Goal: Task Accomplishment & Management: Complete application form

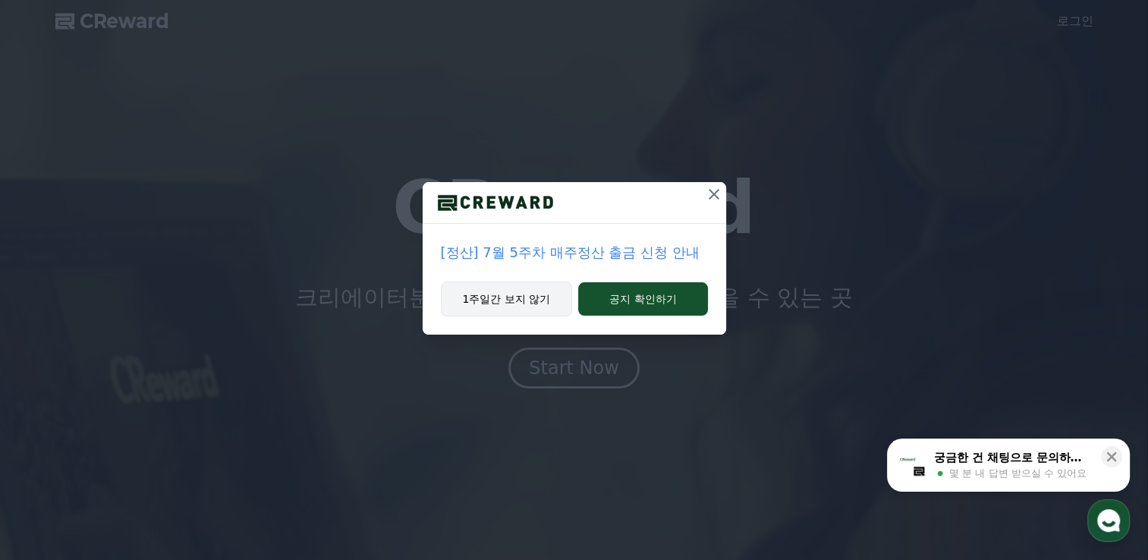
click at [539, 303] on button "1주일간 보지 않기" at bounding box center [507, 298] width 132 height 35
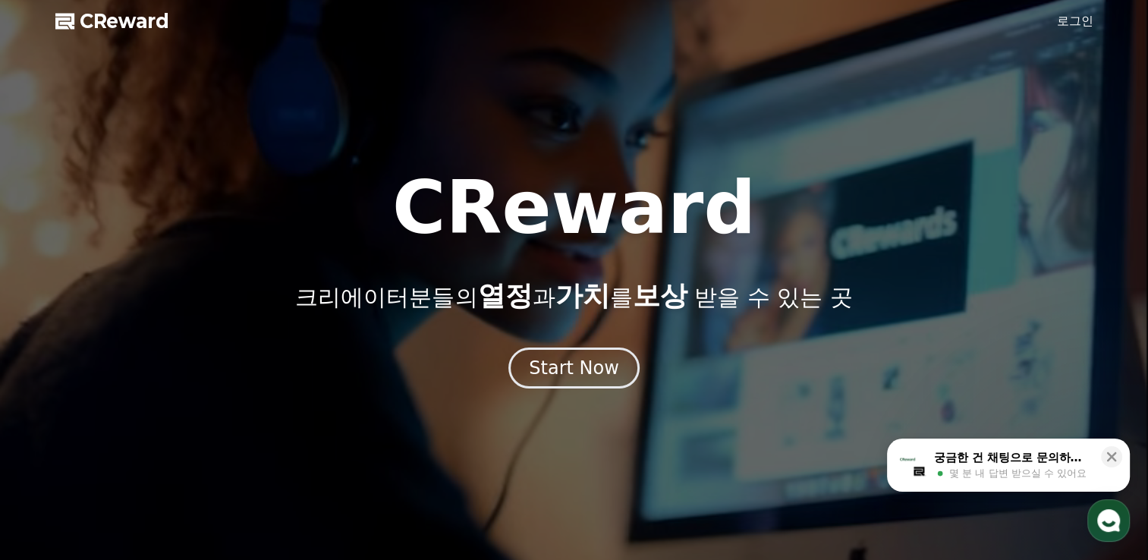
click at [1070, 18] on link "로그인" at bounding box center [1075, 21] width 36 height 18
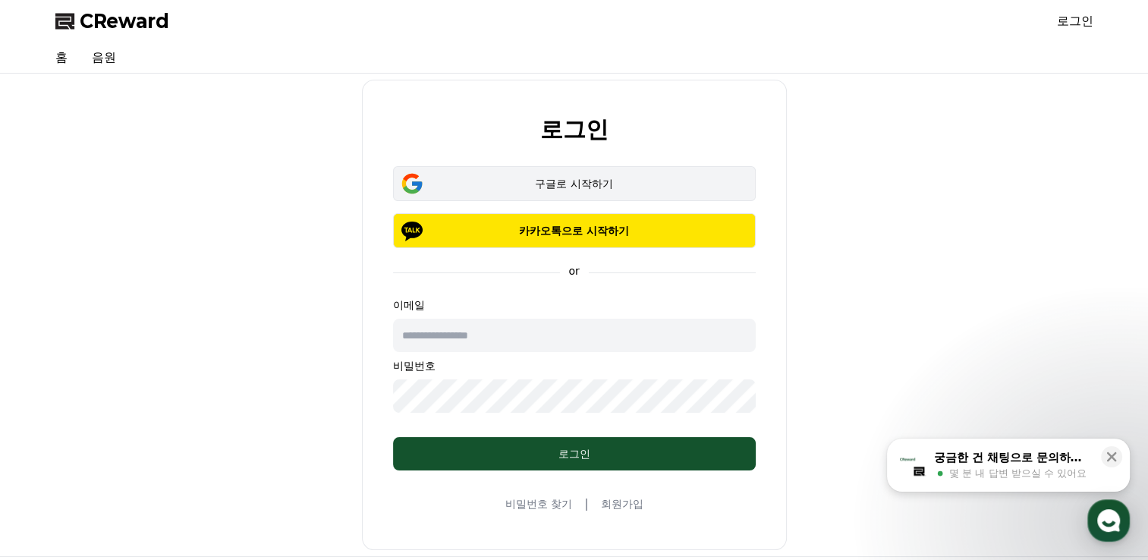
click at [614, 184] on div "구글로 시작하기" at bounding box center [574, 183] width 319 height 15
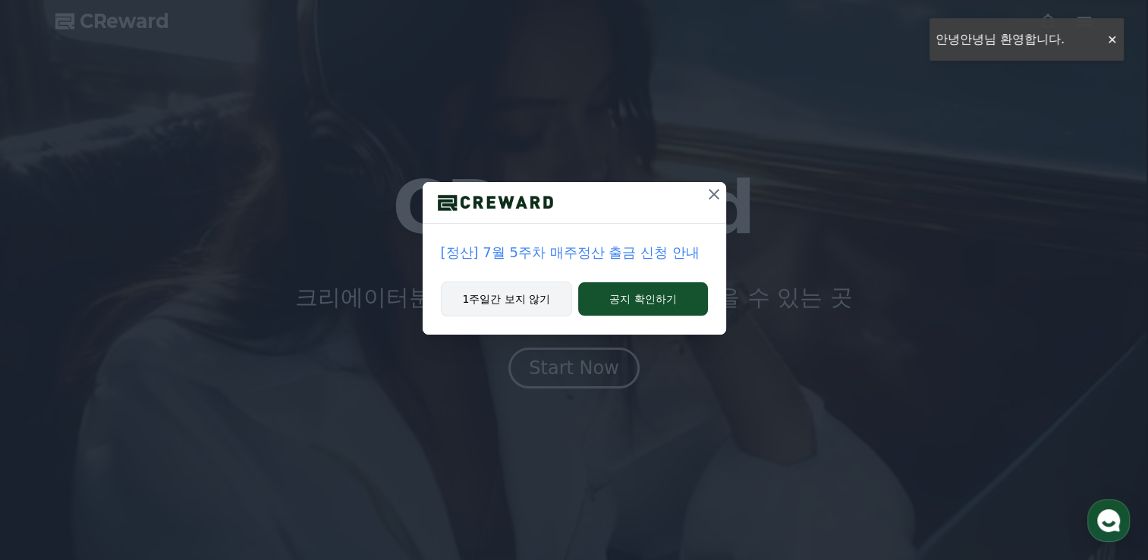
click at [518, 302] on button "1주일간 보지 않기" at bounding box center [507, 298] width 132 height 35
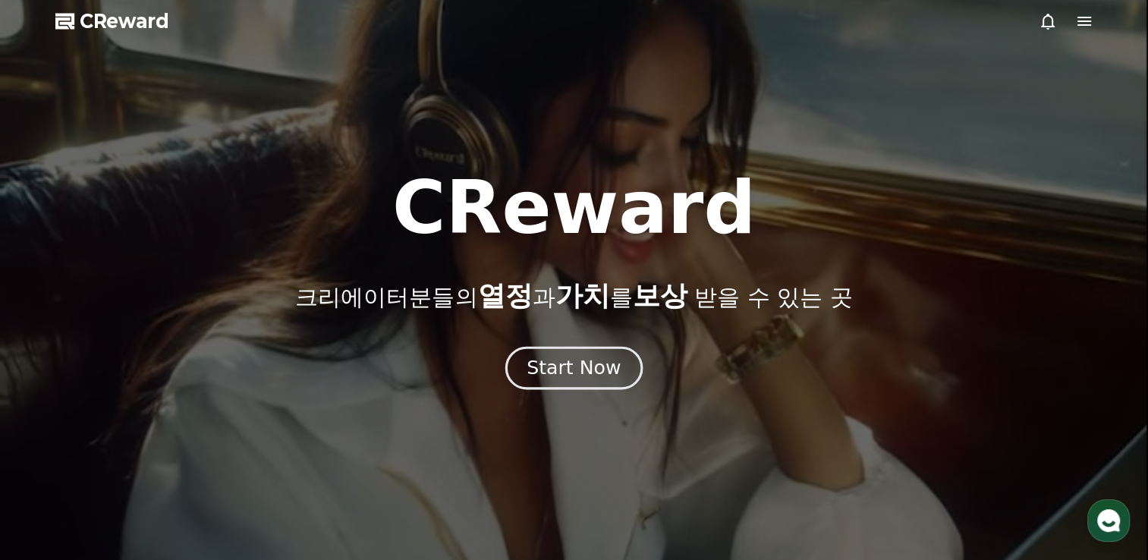
click at [592, 375] on div "Start Now" at bounding box center [573, 368] width 94 height 26
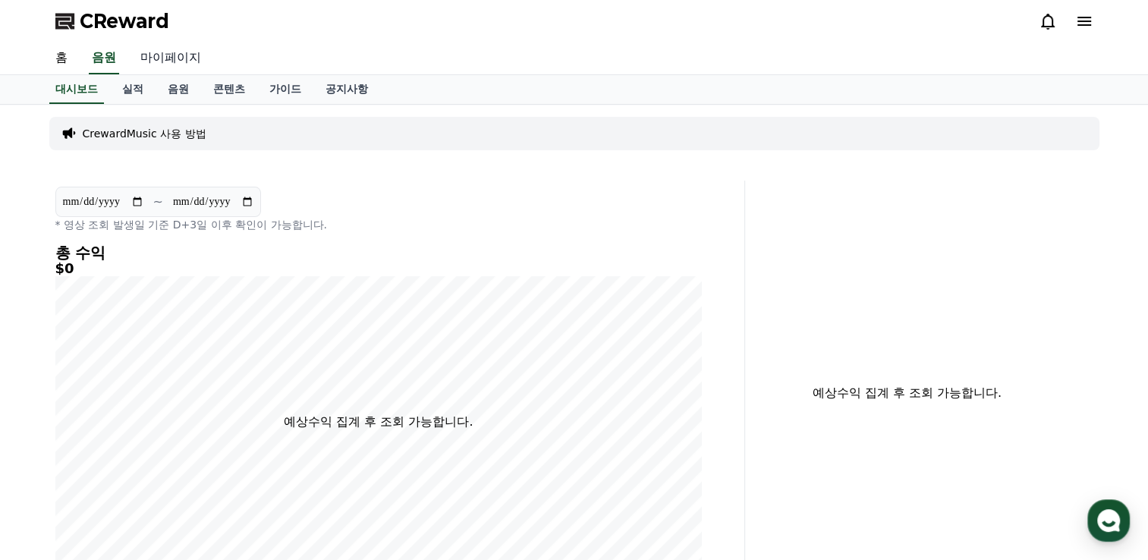
click at [169, 61] on link "마이페이지" at bounding box center [170, 58] width 85 height 32
select select "**********"
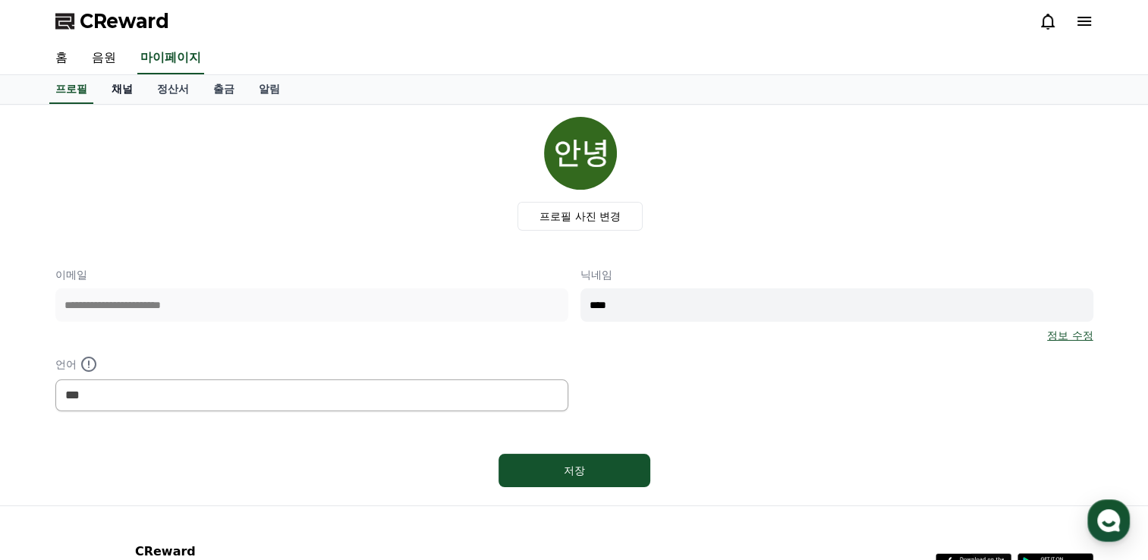
click at [124, 91] on link "채널" at bounding box center [122, 89] width 46 height 29
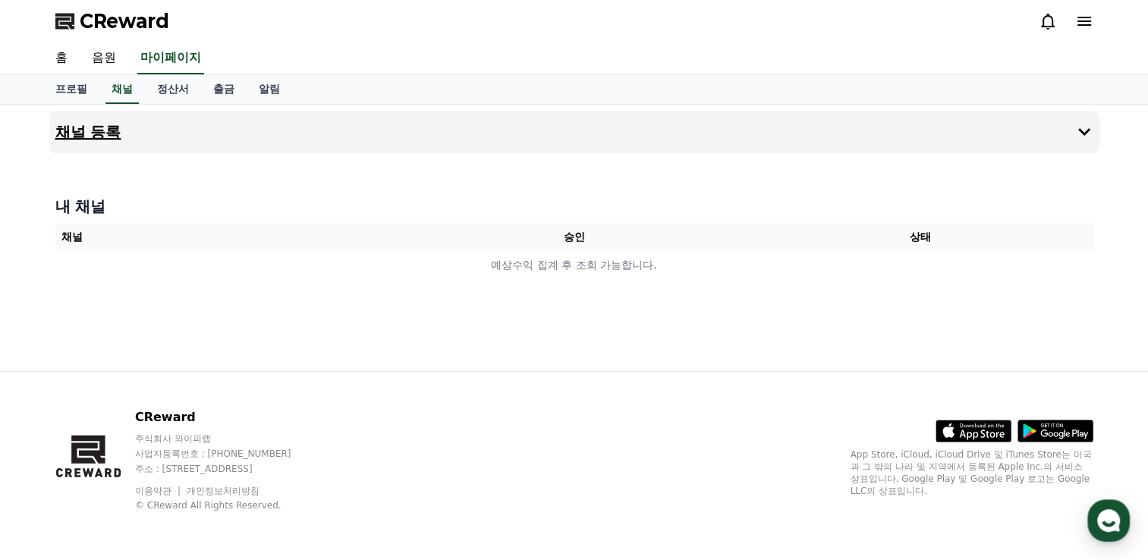
click at [89, 132] on h4 "채널 등록" at bounding box center [88, 132] width 66 height 17
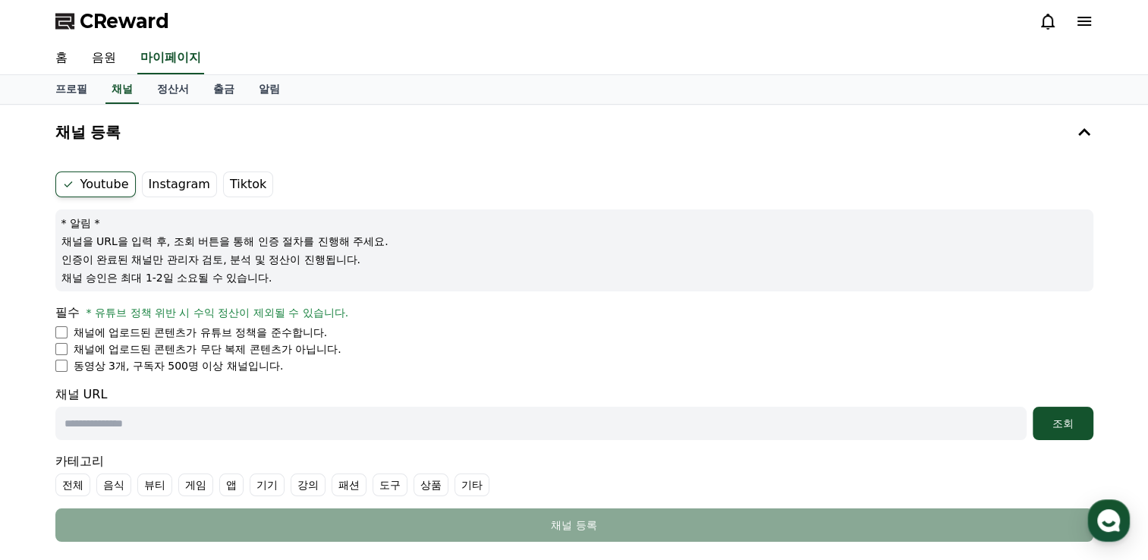
drag, startPoint x: 76, startPoint y: 366, endPoint x: 279, endPoint y: 366, distance: 203.3
click at [279, 366] on li "동영상 3개, 구독자 500명 이상 채널입니다." at bounding box center [574, 365] width 1038 height 15
drag, startPoint x: 279, startPoint y: 366, endPoint x: 165, endPoint y: 345, distance: 116.4
click at [165, 345] on p "채널에 업로드된 콘텐츠가 무단 복제 콘텐츠가 아닙니다." at bounding box center [208, 348] width 268 height 15
drag, startPoint x: 71, startPoint y: 350, endPoint x: 376, endPoint y: 341, distance: 305.1
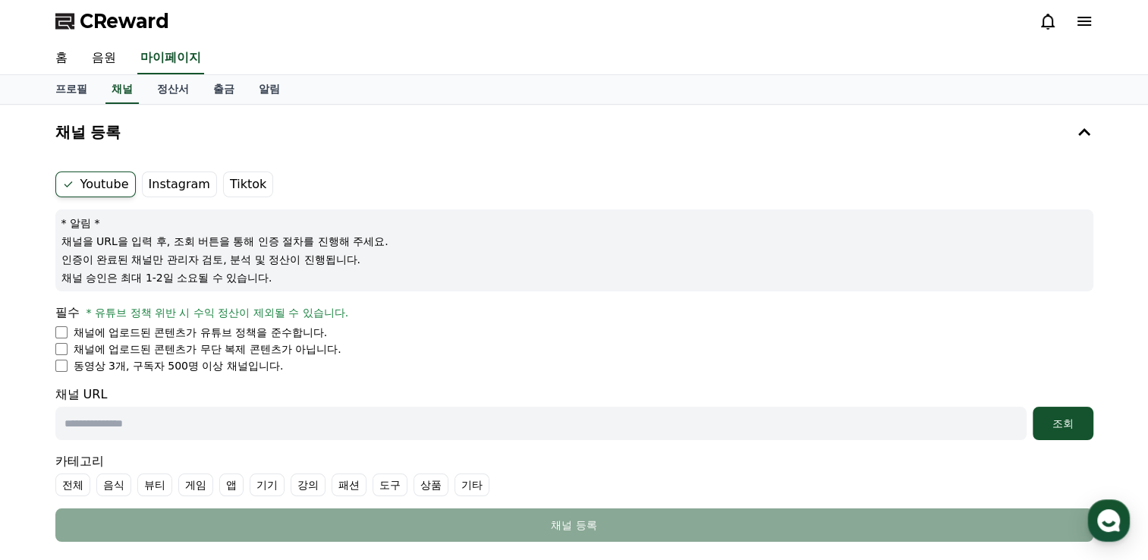
click at [376, 341] on li "채널에 업로드된 콘텐츠가 무단 복제 콘텐츠가 아닙니다." at bounding box center [574, 348] width 1038 height 15
drag, startPoint x: 376, startPoint y: 341, endPoint x: 168, endPoint y: 335, distance: 207.9
click at [212, 335] on p "채널에 업로드된 콘텐츠가 유튜브 정책을 준수합니다." at bounding box center [201, 332] width 254 height 15
drag, startPoint x: 75, startPoint y: 326, endPoint x: 354, endPoint y: 328, distance: 279.2
click at [354, 328] on li "채널에 업로드된 콘텐츠가 유튜브 정책을 준수합니다." at bounding box center [574, 332] width 1038 height 15
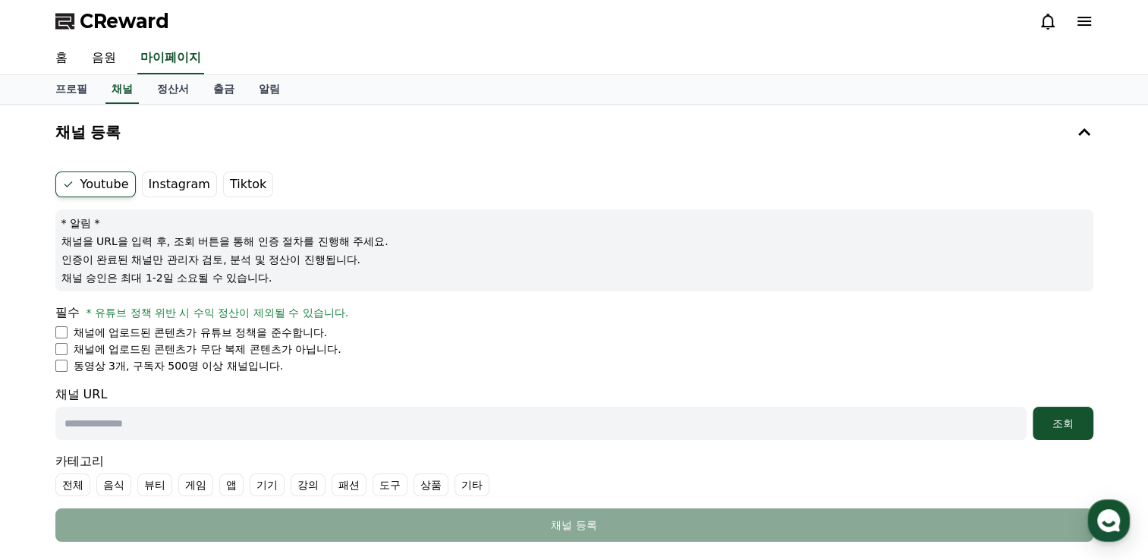
drag, startPoint x: 354, startPoint y: 328, endPoint x: 240, endPoint y: 338, distance: 115.0
click at [240, 338] on p "채널에 업로드된 콘텐츠가 유튜브 정책을 준수합니다." at bounding box center [201, 332] width 254 height 15
click at [64, 90] on link "프로필" at bounding box center [71, 89] width 56 height 29
select select "**********"
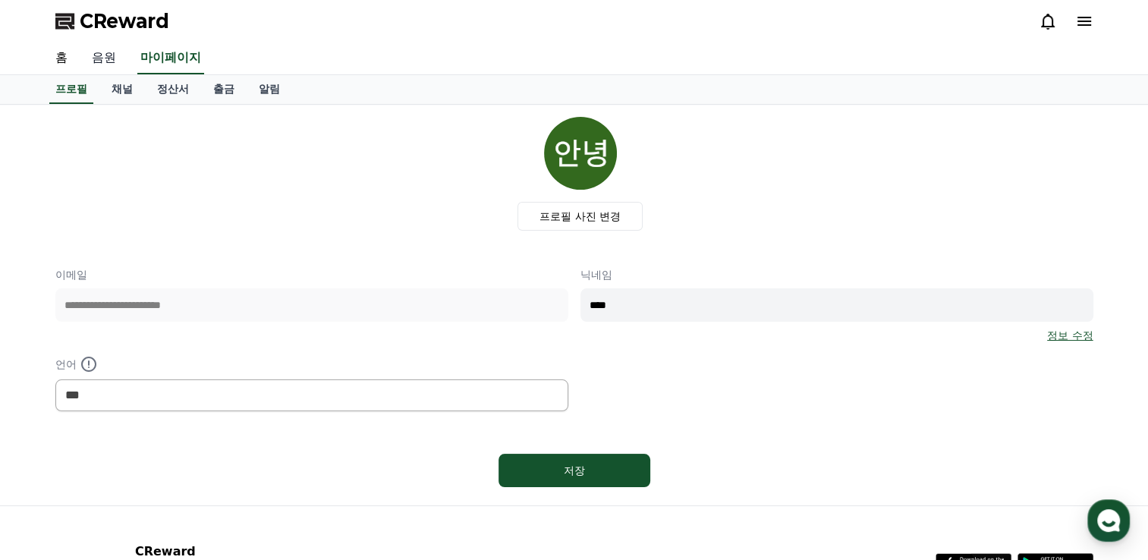
click at [115, 53] on link "음원" at bounding box center [104, 58] width 49 height 32
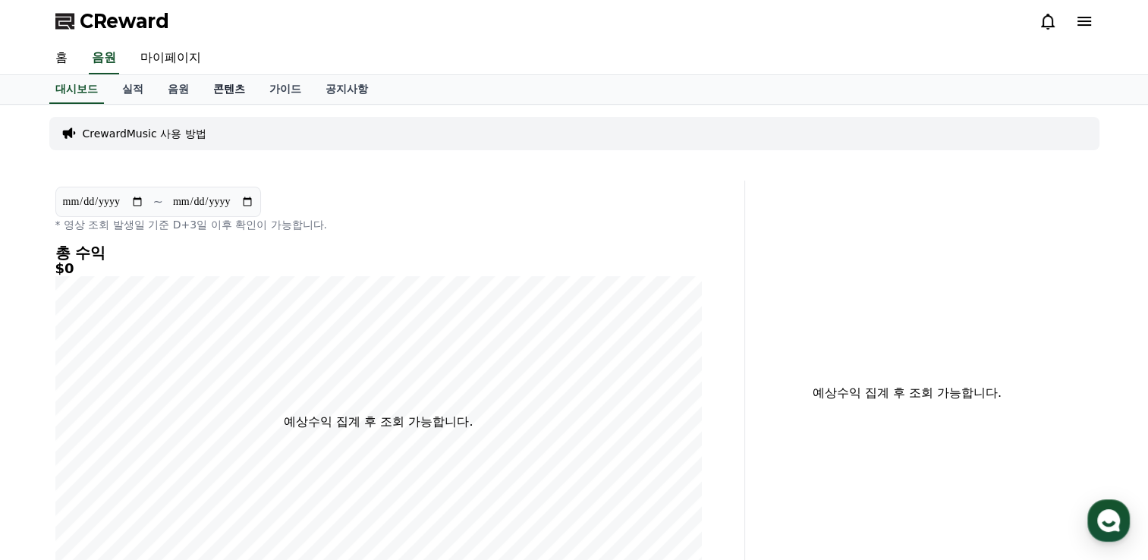
click at [232, 95] on link "콘텐츠" at bounding box center [229, 89] width 56 height 29
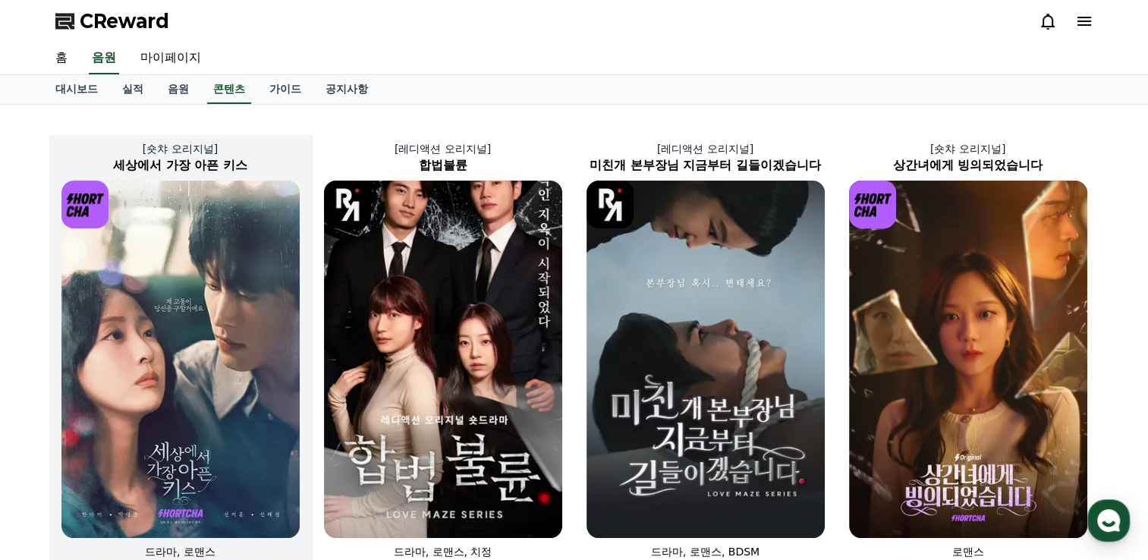
click at [231, 343] on img at bounding box center [180, 359] width 238 height 357
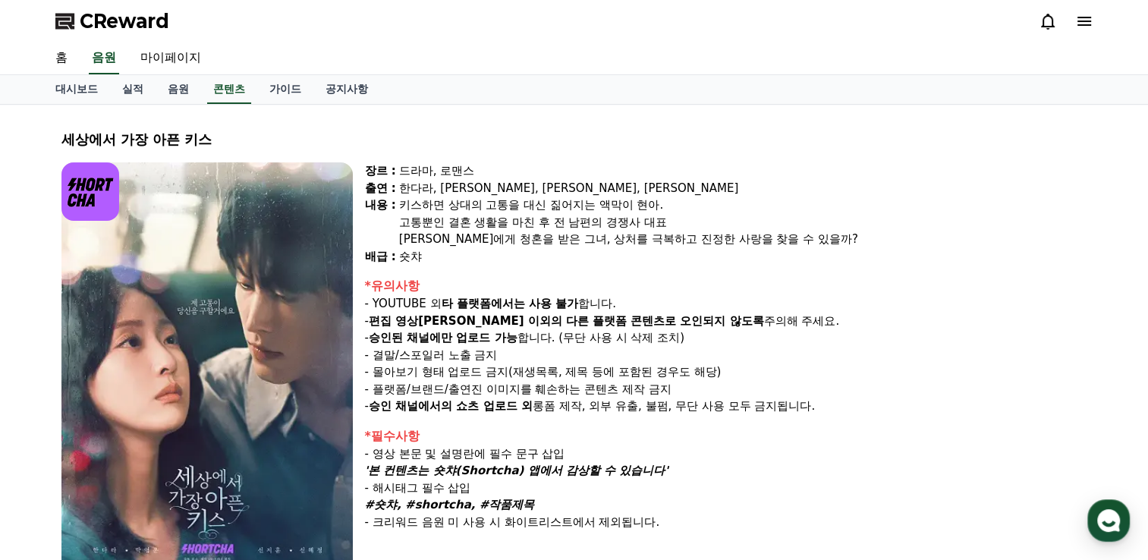
drag, startPoint x: 434, startPoint y: 304, endPoint x: 592, endPoint y: 297, distance: 158.0
click at [592, 297] on p "- YOUTUBE 외 타 플랫폼에서는 사용 불가 합니다." at bounding box center [726, 303] width 722 height 17
drag, startPoint x: 592, startPoint y: 297, endPoint x: 498, endPoint y: 325, distance: 98.2
click at [498, 325] on strong "편집 영상이 숏챠 이외의" at bounding box center [465, 321] width 193 height 14
drag, startPoint x: 460, startPoint y: 322, endPoint x: 746, endPoint y: 319, distance: 286.8
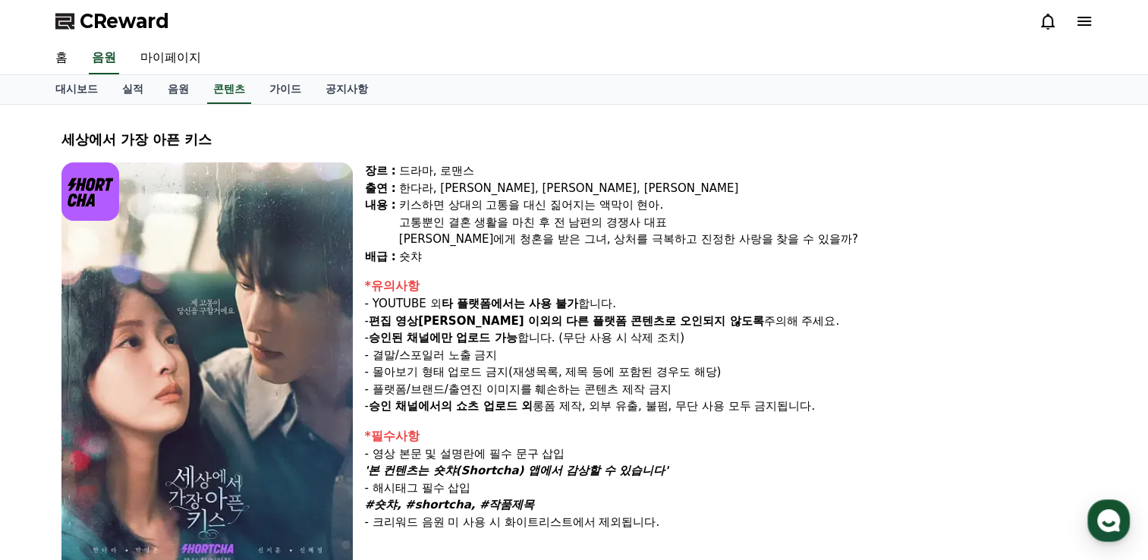
click at [746, 319] on p "- 편집 영상이 숏챠 이외의 다른 플랫폼 콘텐츠로 오인되지 않도록 주의해 주세요." at bounding box center [726, 321] width 722 height 17
click at [481, 341] on strong "승인된 채널에만 업로드 가능" at bounding box center [443, 338] width 149 height 14
drag, startPoint x: 372, startPoint y: 339, endPoint x: 546, endPoint y: 336, distance: 174.5
click at [546, 336] on p "- 승인된 채널에만 업로드 가능 합니다. (무단 사용 시 삭제 조치)" at bounding box center [726, 337] width 722 height 17
drag, startPoint x: 546, startPoint y: 336, endPoint x: 515, endPoint y: 362, distance: 40.4
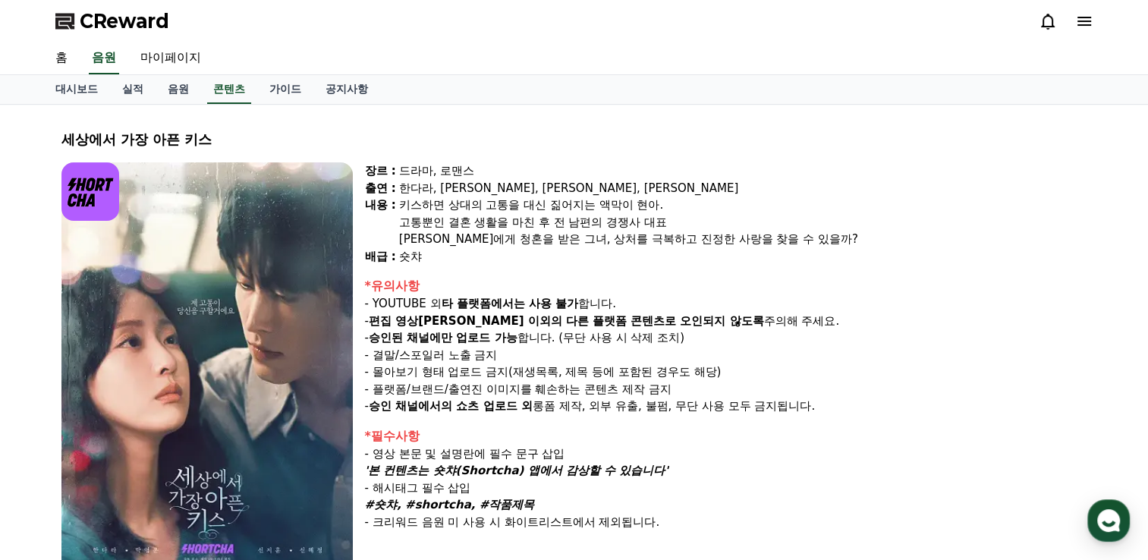
click at [515, 362] on div "*유의사항 - YOUTUBE 외 타 플랫폼에서는 사용 불가 합니다. - 편집 영상이 숏챠 이외의 다른 플랫폼 콘텐츠로 오인되지 않도록 주의해 …" at bounding box center [726, 346] width 722 height 138
click at [176, 50] on link "마이페이지" at bounding box center [170, 58] width 85 height 32
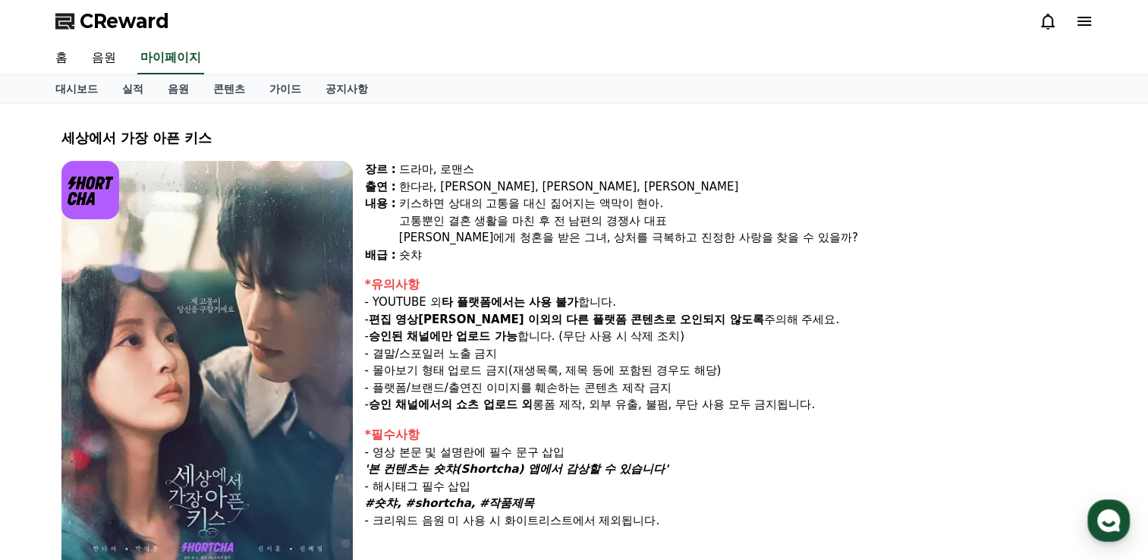
select select "**********"
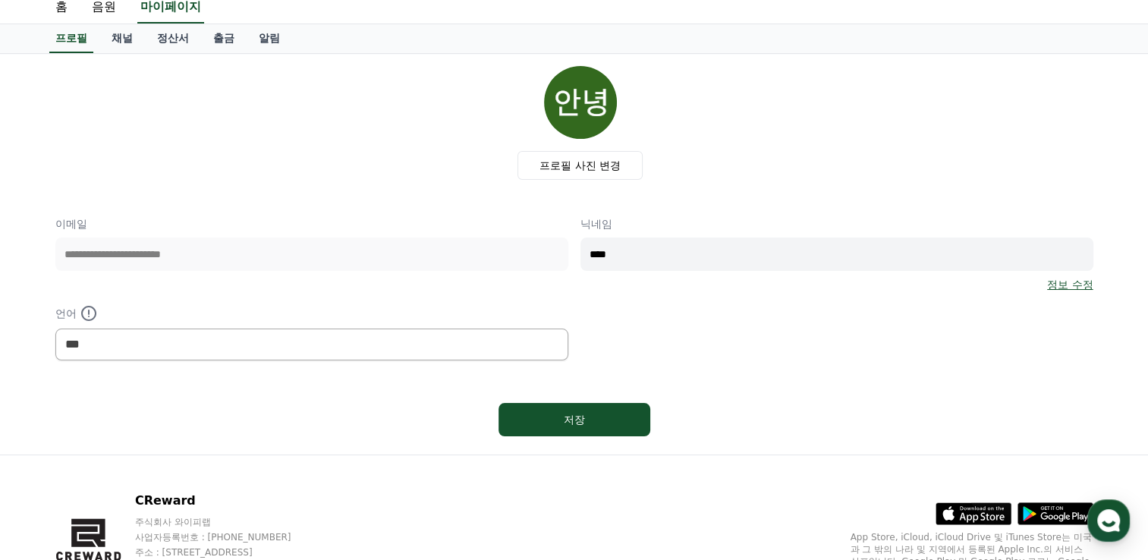
scroll to position [76, 0]
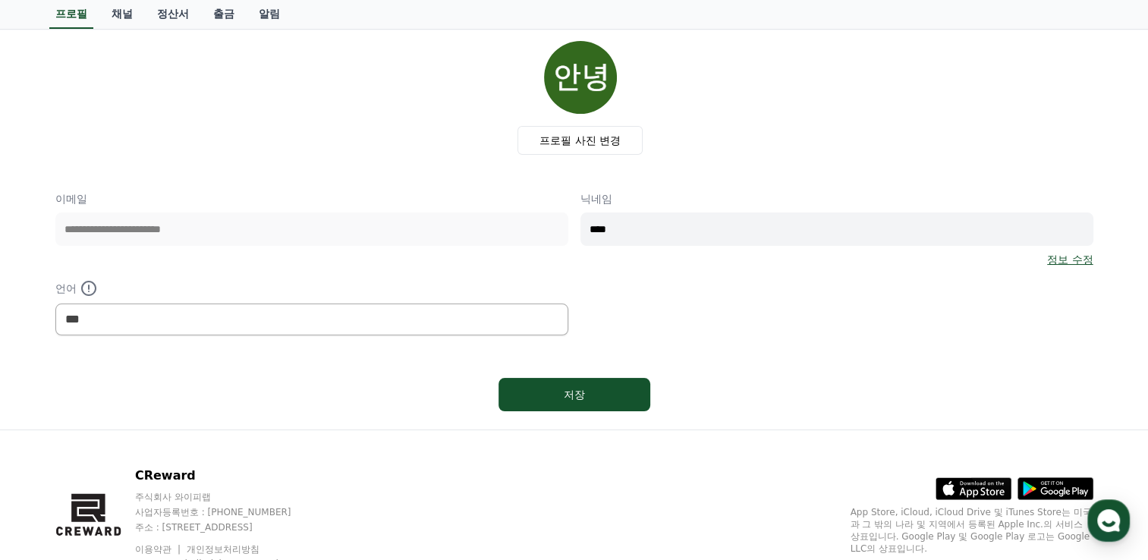
click at [665, 216] on input "****" at bounding box center [836, 228] width 513 height 33
drag, startPoint x: 658, startPoint y: 225, endPoint x: 612, endPoint y: 226, distance: 46.3
click at [647, 226] on input "****" at bounding box center [836, 228] width 513 height 33
click at [355, 310] on select "*** ******* ***" at bounding box center [311, 319] width 513 height 32
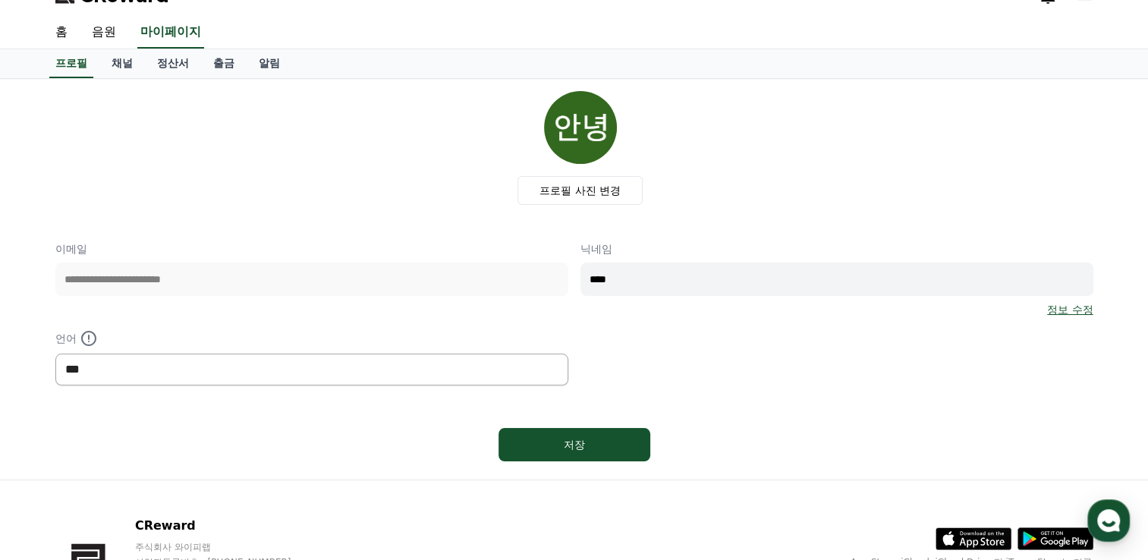
scroll to position [0, 0]
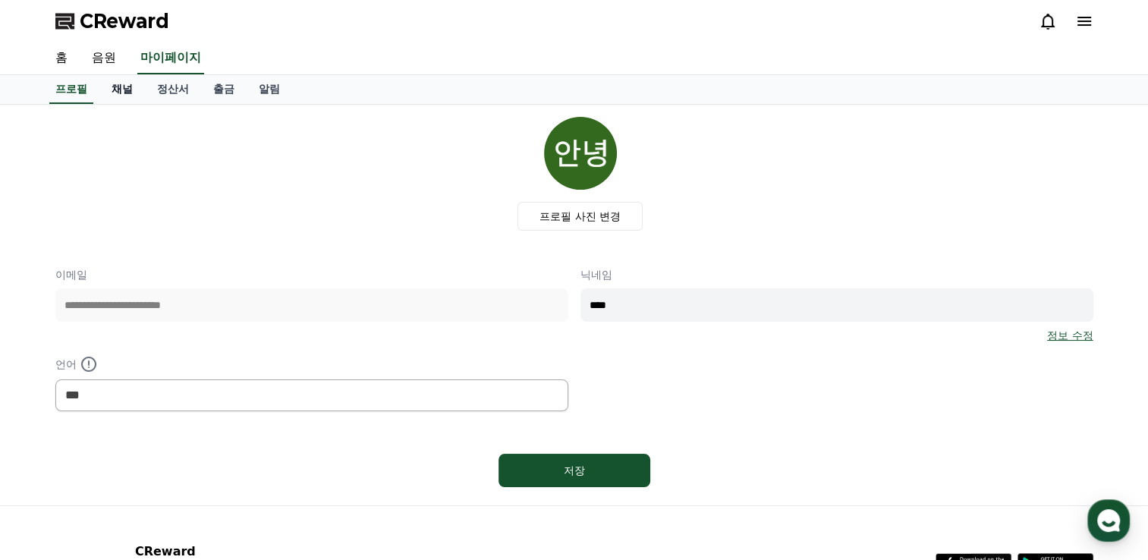
click at [121, 96] on link "채널" at bounding box center [122, 89] width 46 height 29
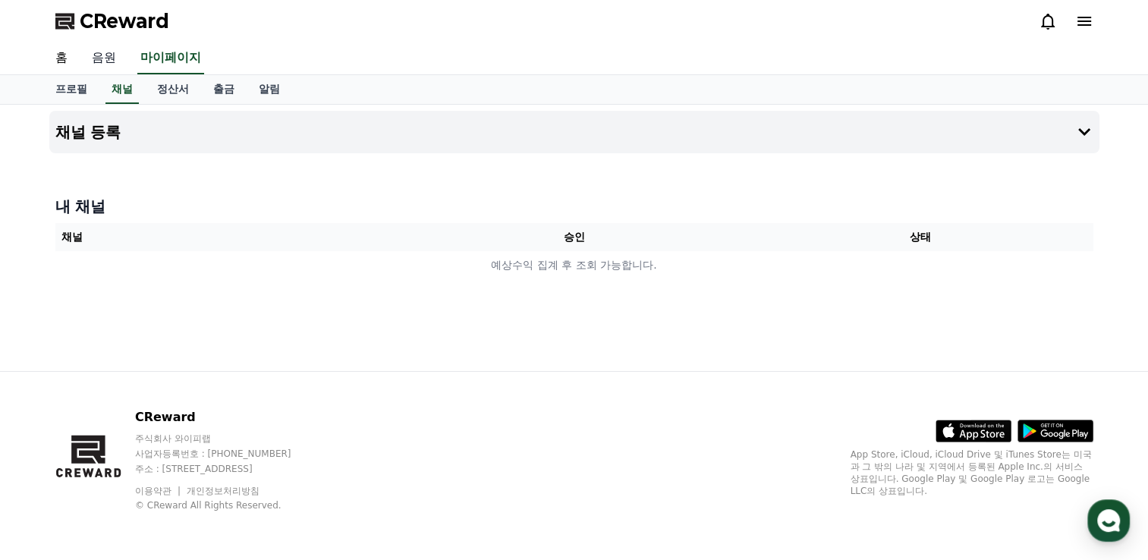
click at [97, 56] on link "음원" at bounding box center [104, 58] width 49 height 32
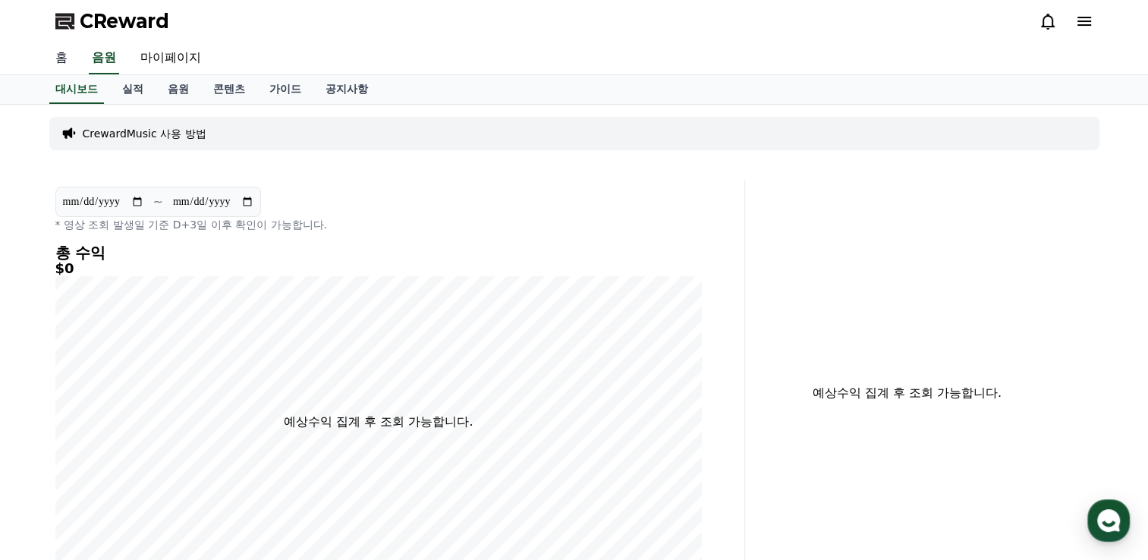
click at [57, 60] on link "홈" at bounding box center [61, 58] width 36 height 32
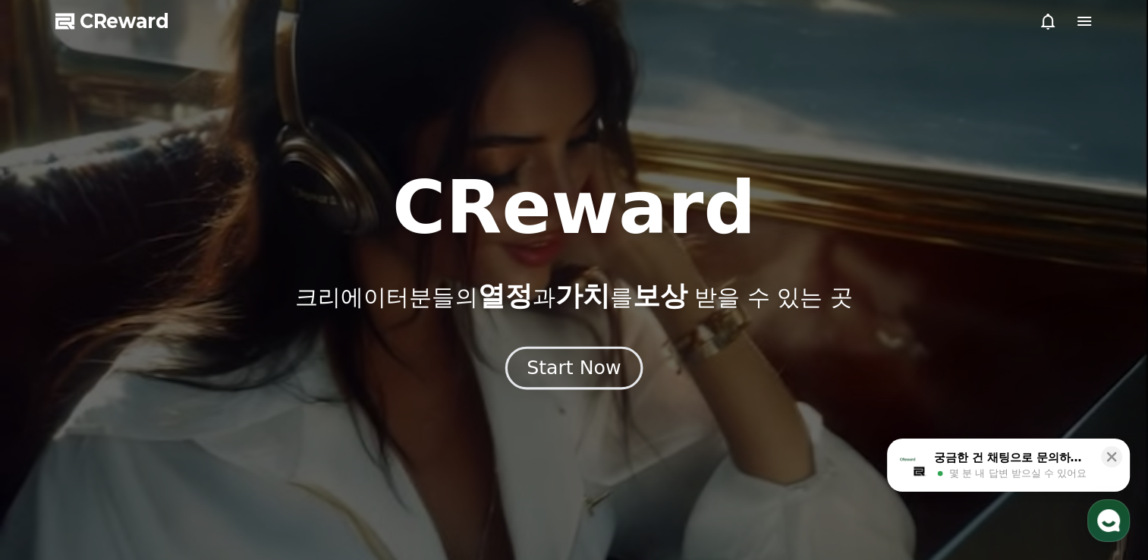
click at [592, 379] on div "Start Now" at bounding box center [573, 368] width 94 height 26
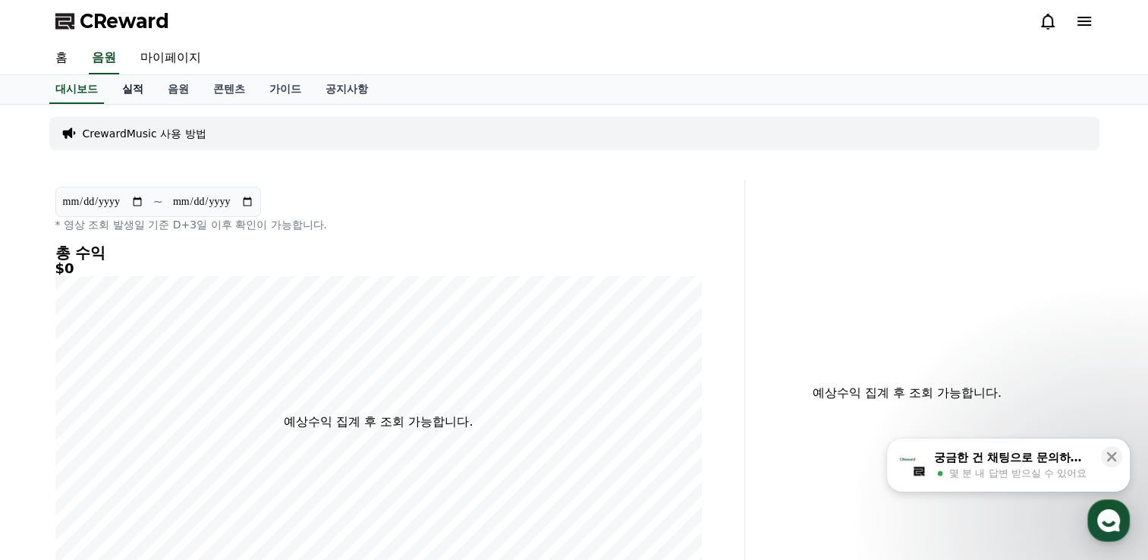
click at [135, 90] on link "실적" at bounding box center [133, 89] width 46 height 29
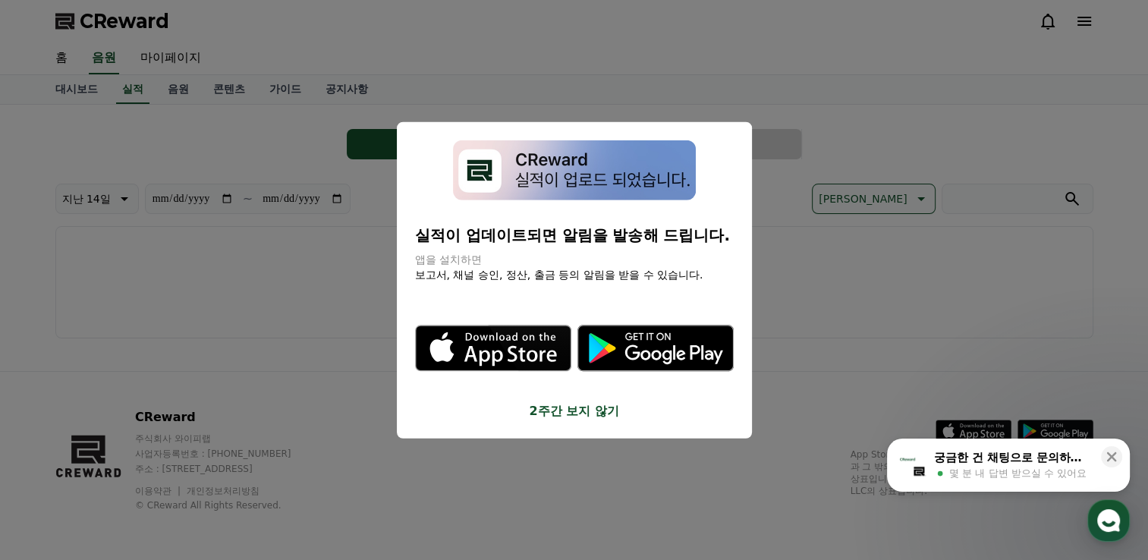
click at [555, 410] on button "2주간 보지 않기" at bounding box center [574, 410] width 319 height 18
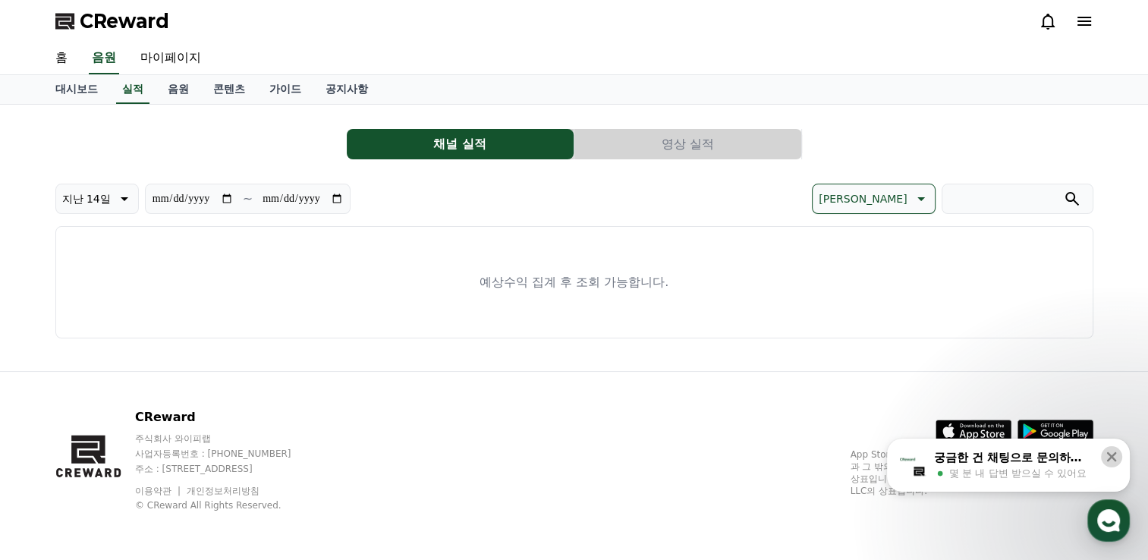
click at [1114, 460] on icon at bounding box center [1112, 457] width 10 height 10
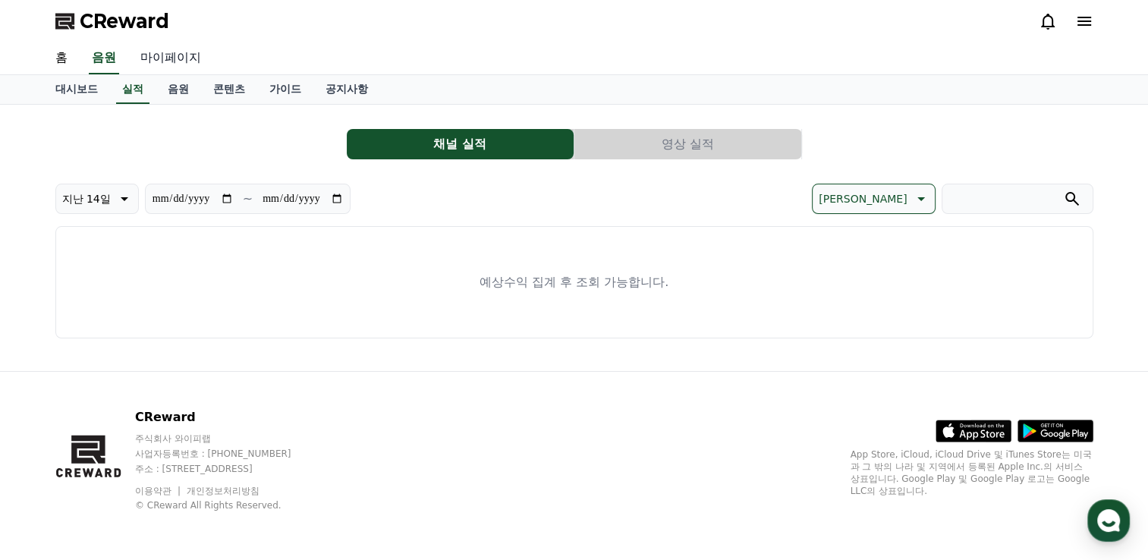
click at [176, 56] on link "마이페이지" at bounding box center [170, 58] width 85 height 32
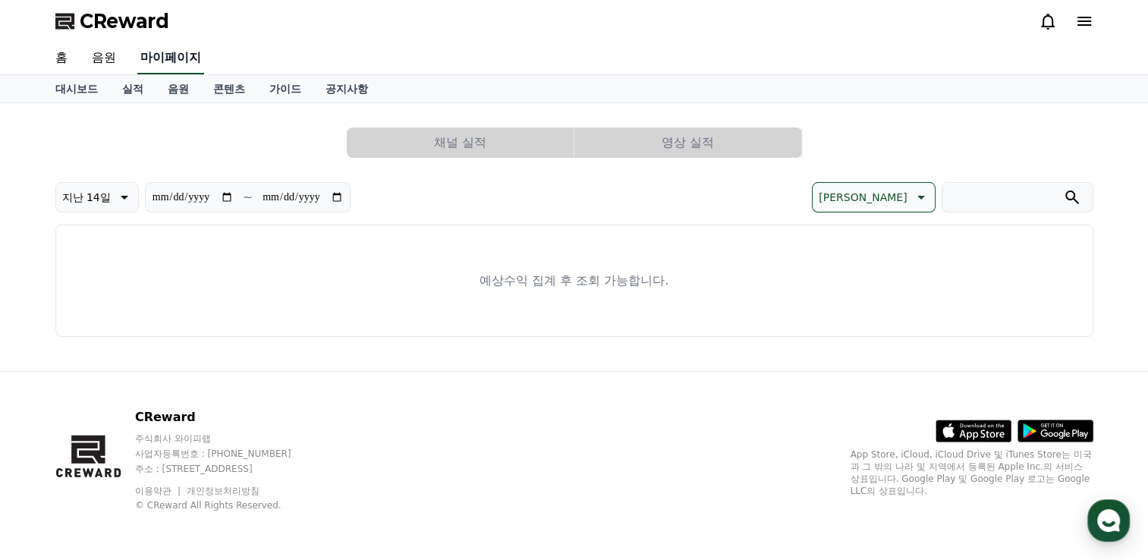
select select "**********"
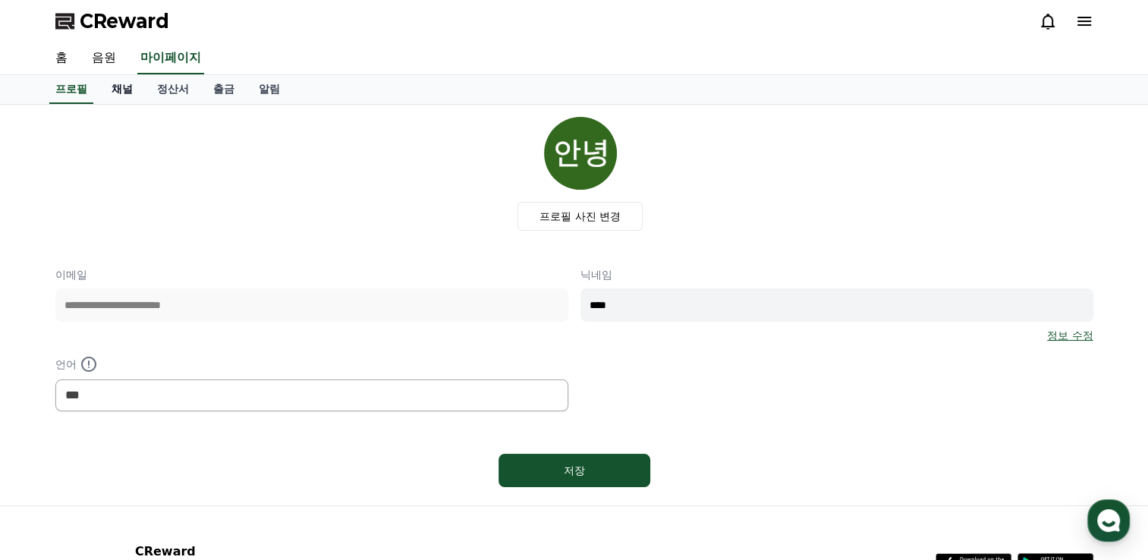
click at [119, 87] on link "채널" at bounding box center [122, 89] width 46 height 29
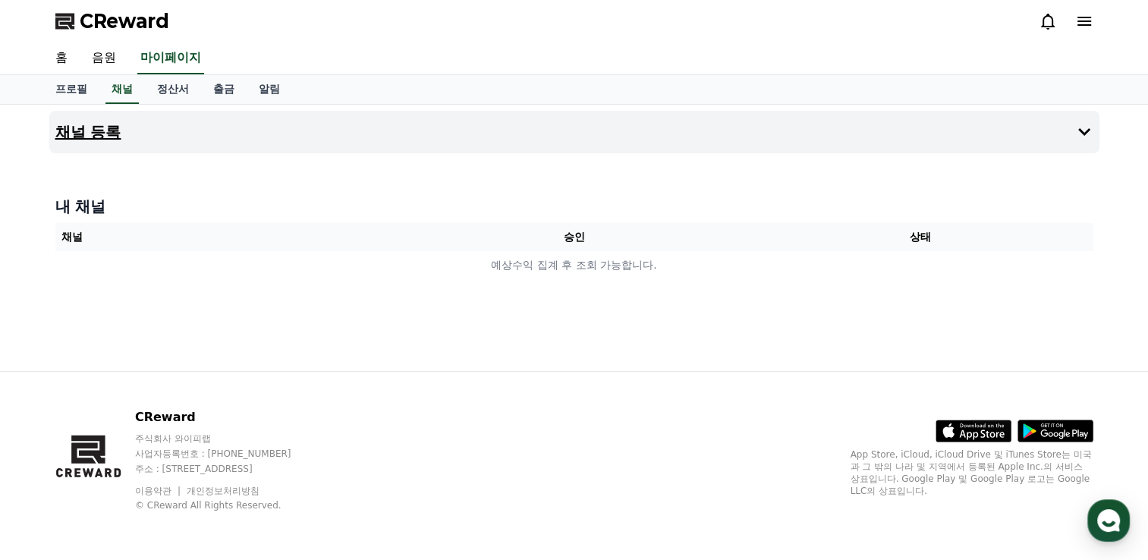
click at [103, 135] on h4 "채널 등록" at bounding box center [88, 132] width 66 height 17
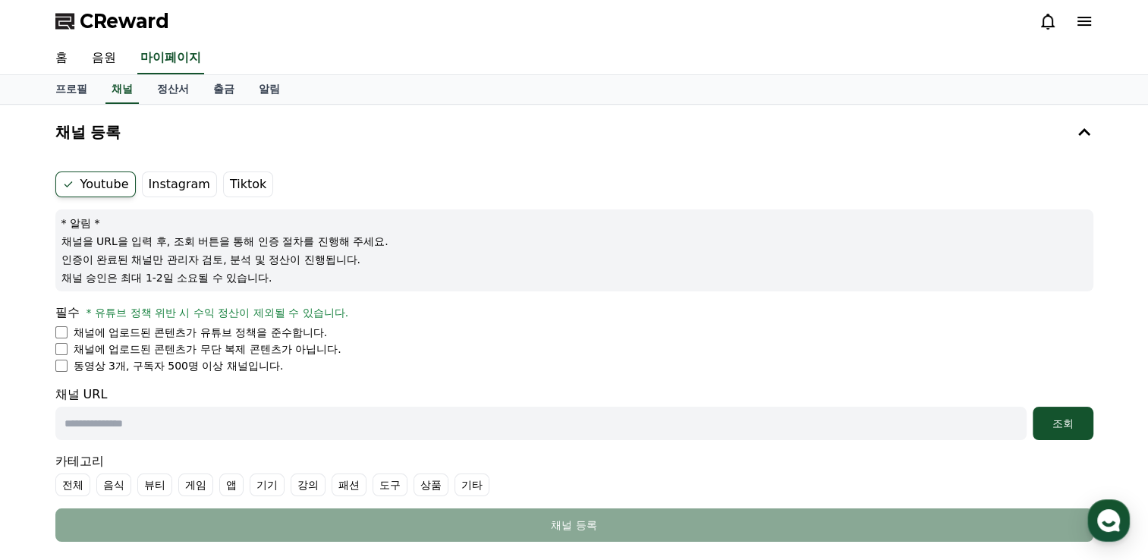
click at [70, 226] on p "* 알림 *" at bounding box center [574, 222] width 1026 height 15
drag, startPoint x: 79, startPoint y: 332, endPoint x: 347, endPoint y: 330, distance: 267.8
click at [347, 330] on li "채널에 업로드된 콘텐츠가 유튜브 정책을 준수합니다." at bounding box center [574, 332] width 1038 height 15
drag, startPoint x: 347, startPoint y: 330, endPoint x: 243, endPoint y: 349, distance: 105.6
click at [243, 349] on p "채널에 업로드된 콘텐츠가 무단 복제 콘텐츠가 아닙니다." at bounding box center [208, 348] width 268 height 15
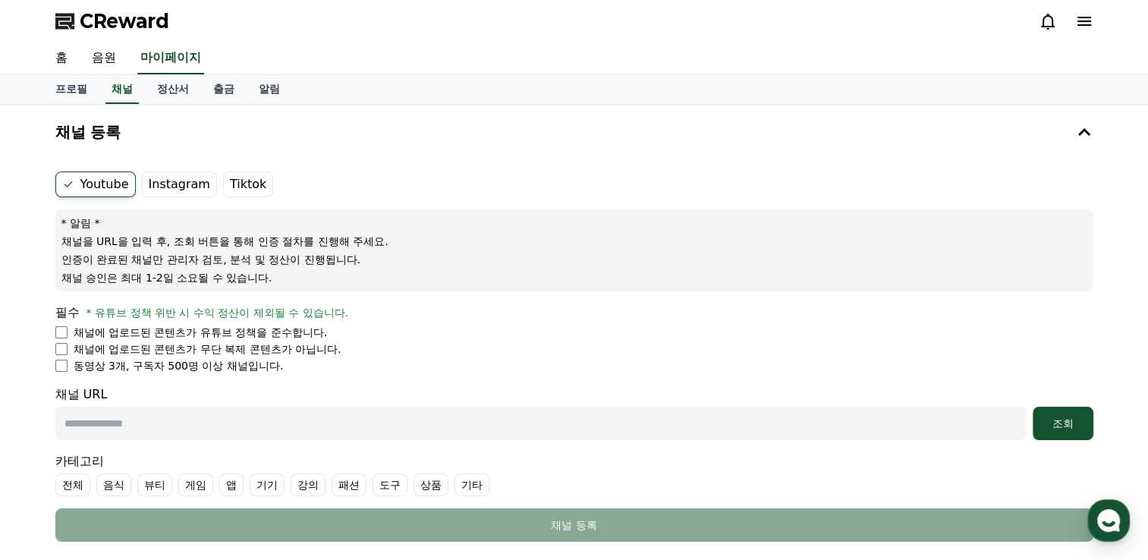
drag, startPoint x: 82, startPoint y: 347, endPoint x: 364, endPoint y: 350, distance: 282.2
click at [364, 350] on li "채널에 업로드된 콘텐츠가 무단 복제 콘텐츠가 아닙니다." at bounding box center [574, 348] width 1038 height 15
drag, startPoint x: 364, startPoint y: 350, endPoint x: 275, endPoint y: 372, distance: 92.2
click at [275, 372] on form "Youtube Instagram Tiktok * 알림 * 채널을 URL을 입력 후, 조회 버튼을 통해 인증 절차를 진행해 주세요. 인증이 완료…" at bounding box center [574, 356] width 1038 height 370
drag, startPoint x: 77, startPoint y: 366, endPoint x: 287, endPoint y: 366, distance: 209.4
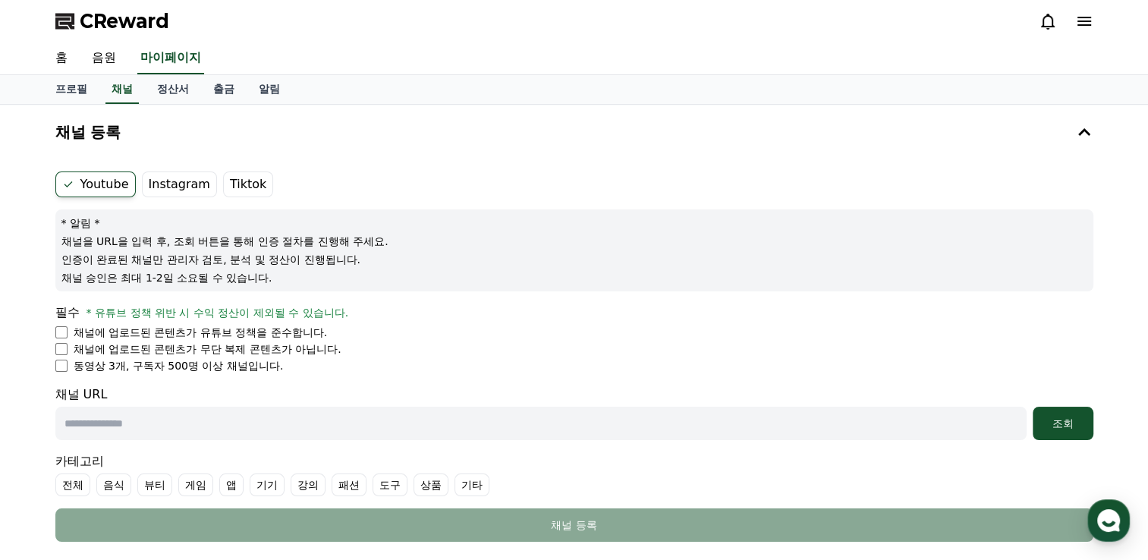
click at [287, 366] on li "동영상 3개, 구독자 500명 이상 채널입니다." at bounding box center [574, 365] width 1038 height 15
drag, startPoint x: 287, startPoint y: 366, endPoint x: 248, endPoint y: 368, distance: 38.8
click at [242, 368] on p "동영상 3개, 구독자 500명 이상 채널입니다." at bounding box center [179, 365] width 210 height 15
click at [165, 90] on link "정산서" at bounding box center [173, 89] width 56 height 29
